Goal: Task Accomplishment & Management: Use online tool/utility

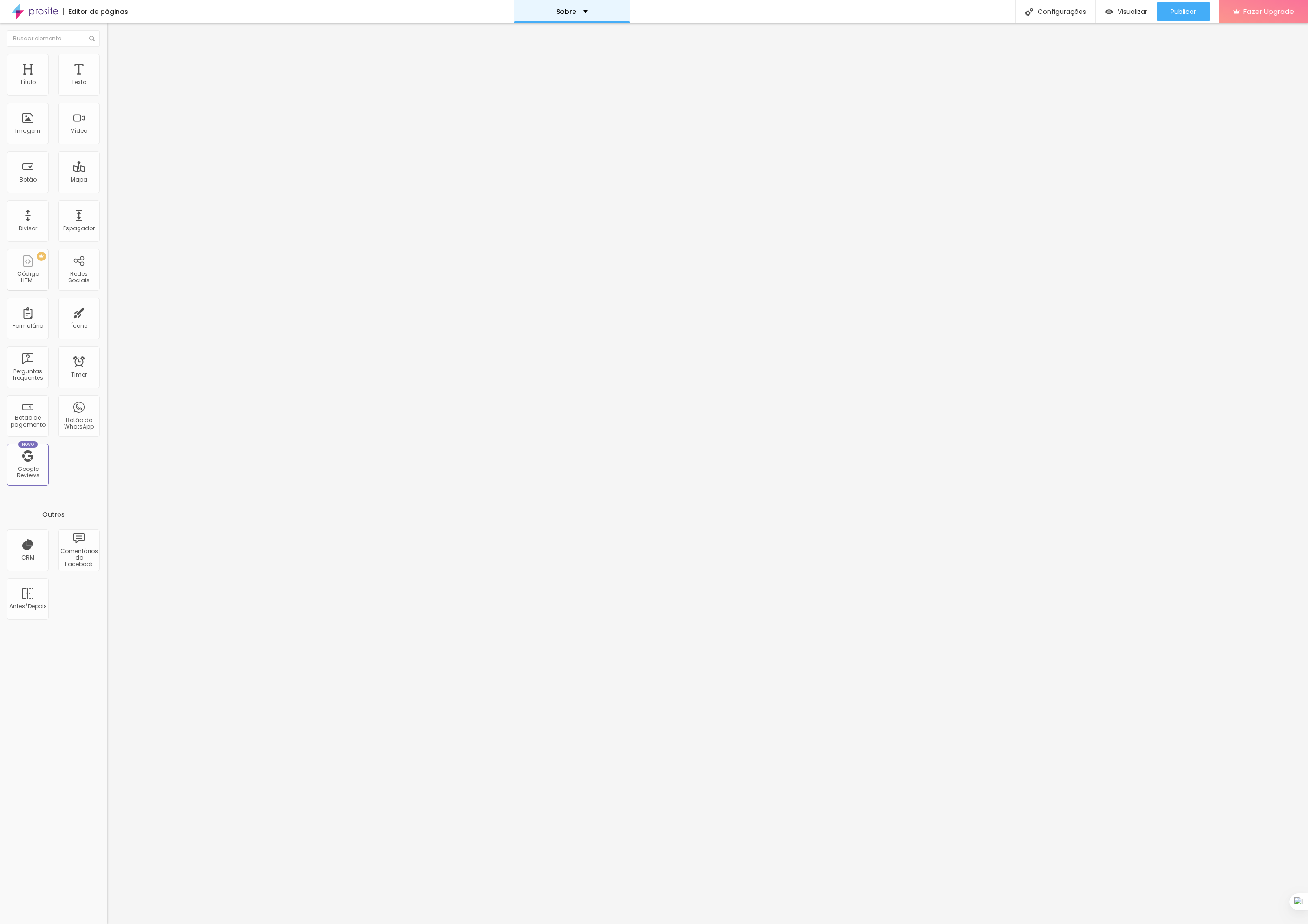
click at [578, 14] on div "Sobre" at bounding box center [572, 11] width 31 height 7
click at [528, 41] on link "Sobre" at bounding box center [517, 35] width 20 height 10
click at [106, 475] on div "Título Texto Imagem Vídeo Botão Mapa Divisor Espaçador PREMIUM Código HTML Rede…" at bounding box center [53, 273] width 107 height 439
